Goal: Task Accomplishment & Management: Use online tool/utility

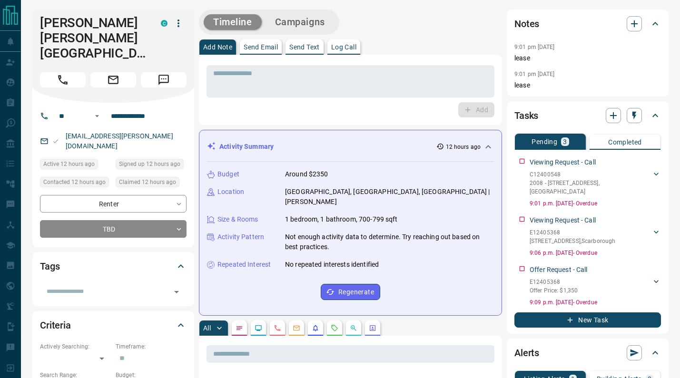
click at [177, 29] on button "button" at bounding box center [178, 23] width 16 height 16
click at [166, 43] on li "Reassign Lead" at bounding box center [159, 42] width 56 height 14
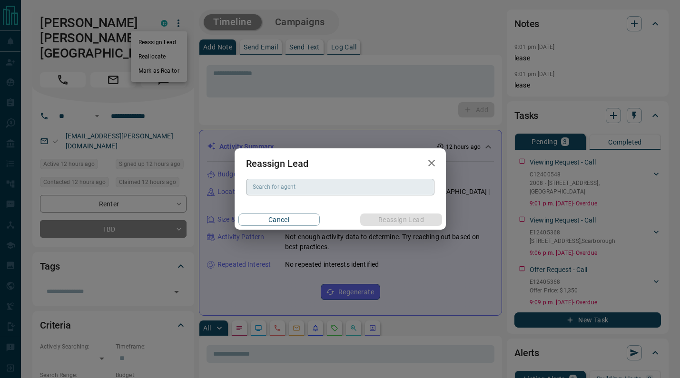
click at [302, 185] on input "Search for agent" at bounding box center [339, 187] width 181 height 10
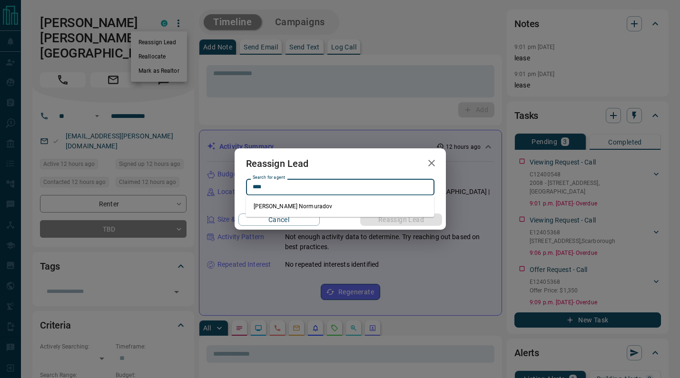
click at [296, 203] on li "[PERSON_NAME] Normuradov" at bounding box center [340, 206] width 188 height 14
type input "**********"
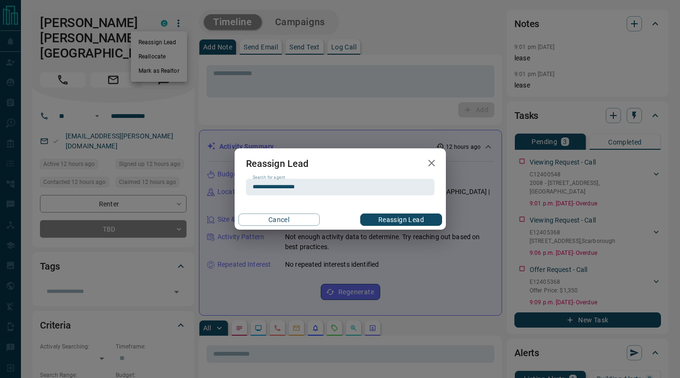
click at [391, 218] on button "Reassign Lead" at bounding box center [400, 220] width 81 height 12
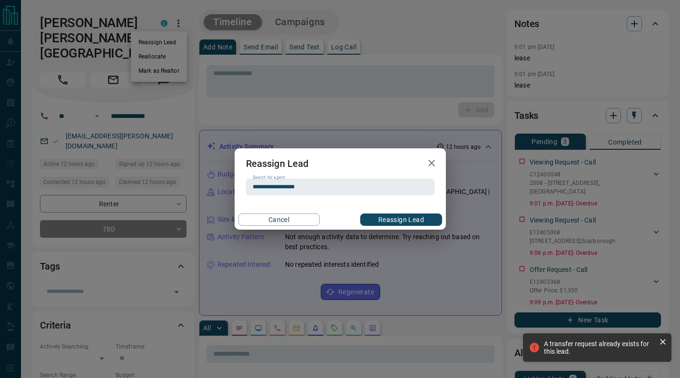
click at [432, 163] on icon "button" at bounding box center [431, 162] width 11 height 11
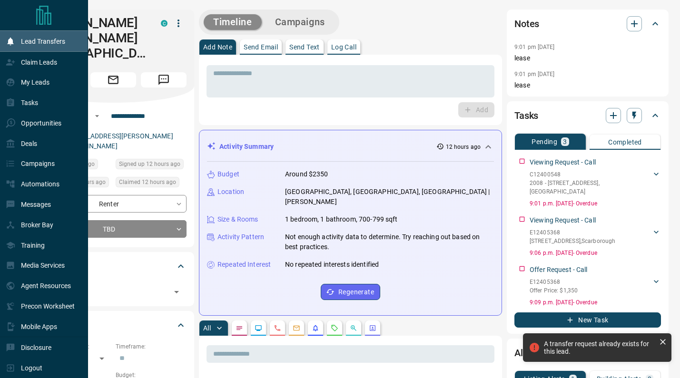
click at [27, 41] on p "Lead Transfers" at bounding box center [43, 42] width 44 height 8
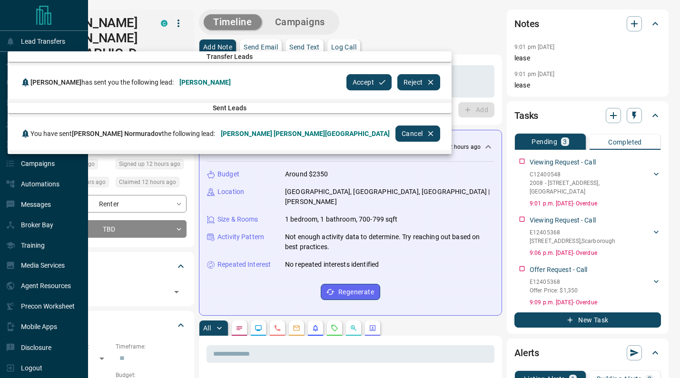
click at [426, 135] on icon "button" at bounding box center [430, 133] width 9 height 9
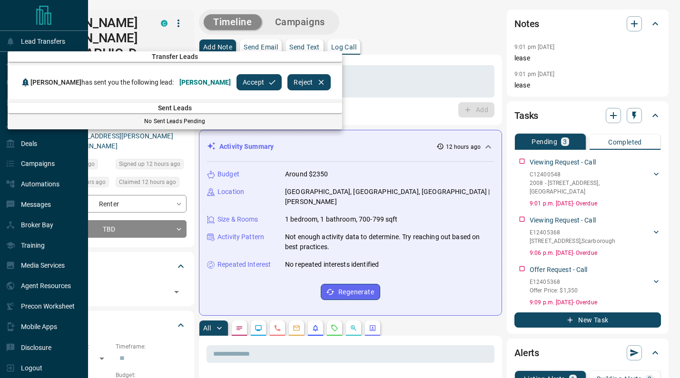
click at [371, 78] on div at bounding box center [340, 189] width 680 height 378
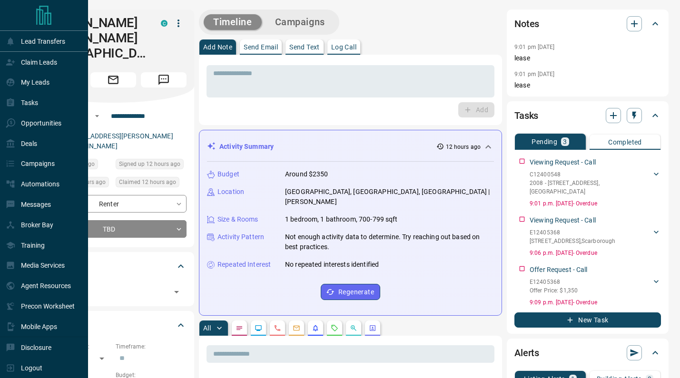
click at [176, 21] on icon "button" at bounding box center [178, 23] width 11 height 11
click at [166, 43] on li "Reassign Lead" at bounding box center [159, 42] width 56 height 14
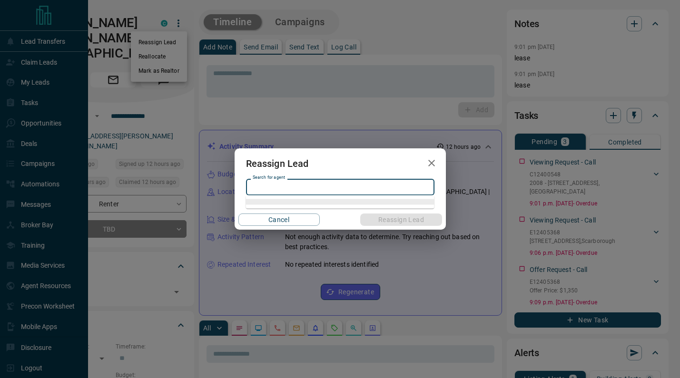
click at [337, 184] on input "Search for agent" at bounding box center [339, 187] width 181 height 10
type input "**"
